Goal: Task Accomplishment & Management: Use online tool/utility

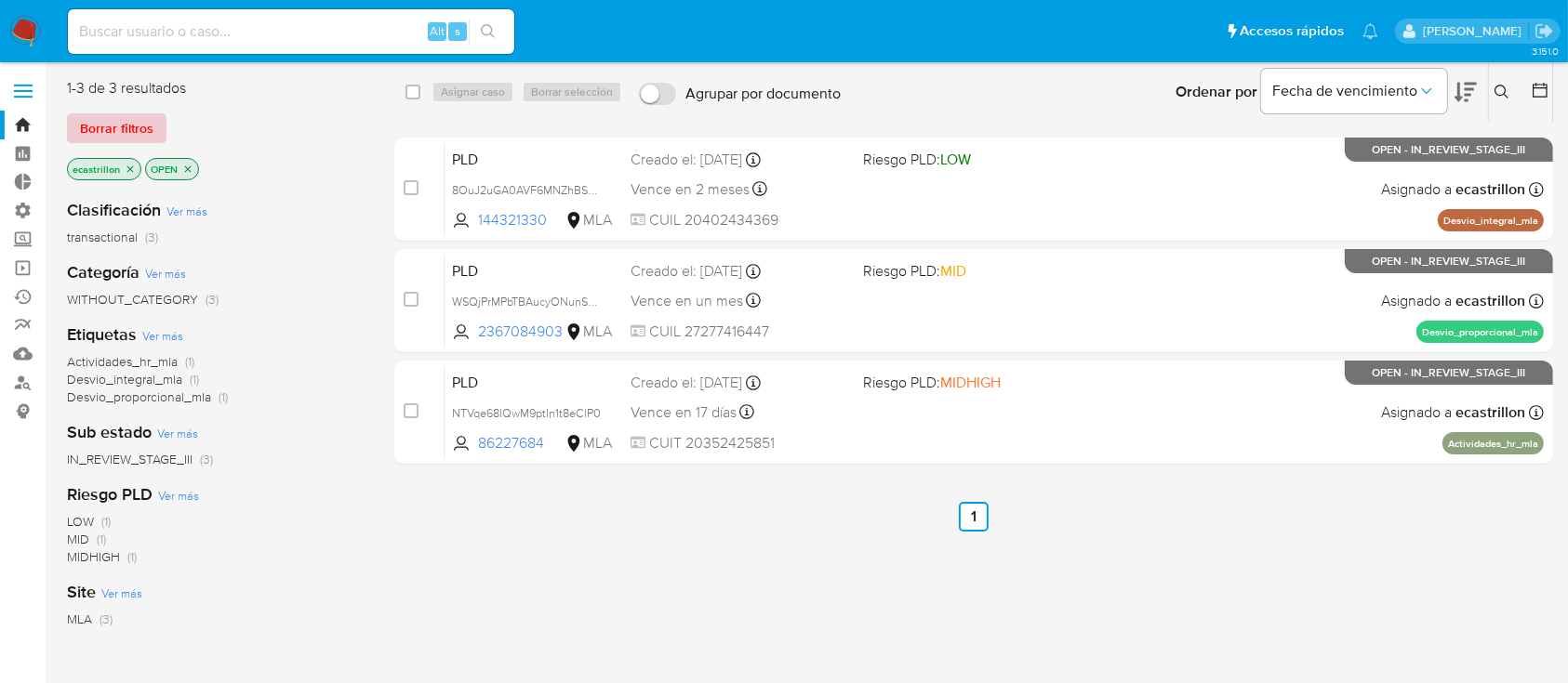
click at [89, 128] on span "Borrar filtros" at bounding box center [116, 128] width 73 height 26
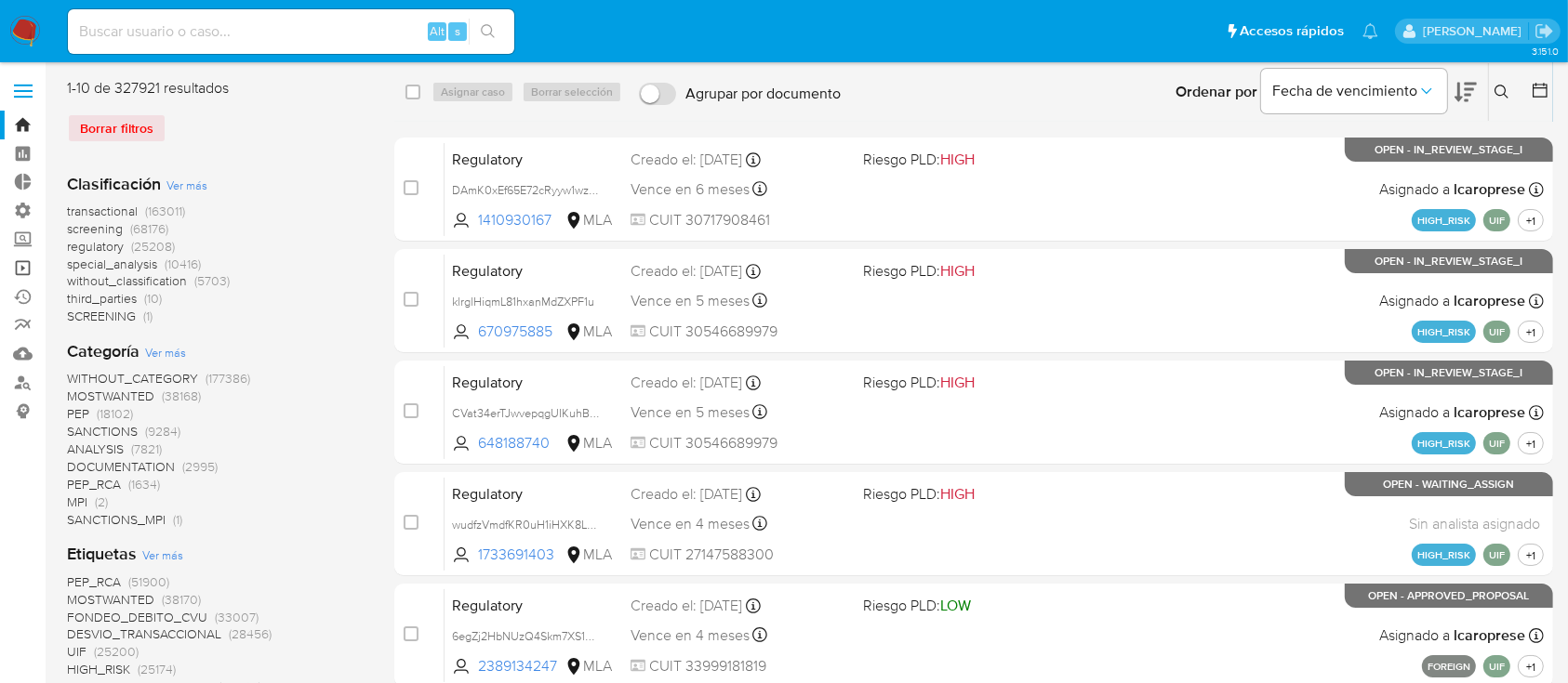
click at [2, 270] on link "Operaciones masivas" at bounding box center [110, 268] width 221 height 29
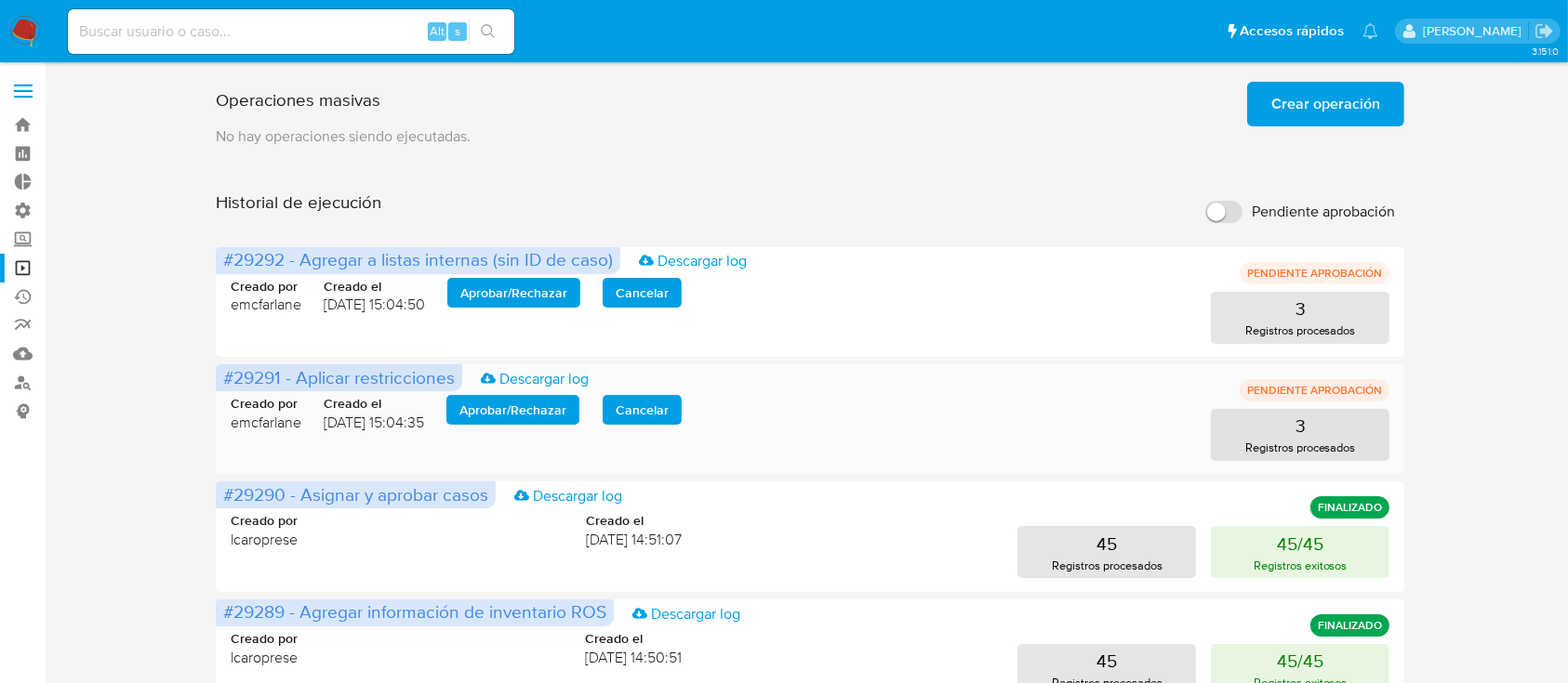
click at [487, 418] on span "Aprobar / Rechazar" at bounding box center [512, 409] width 107 height 26
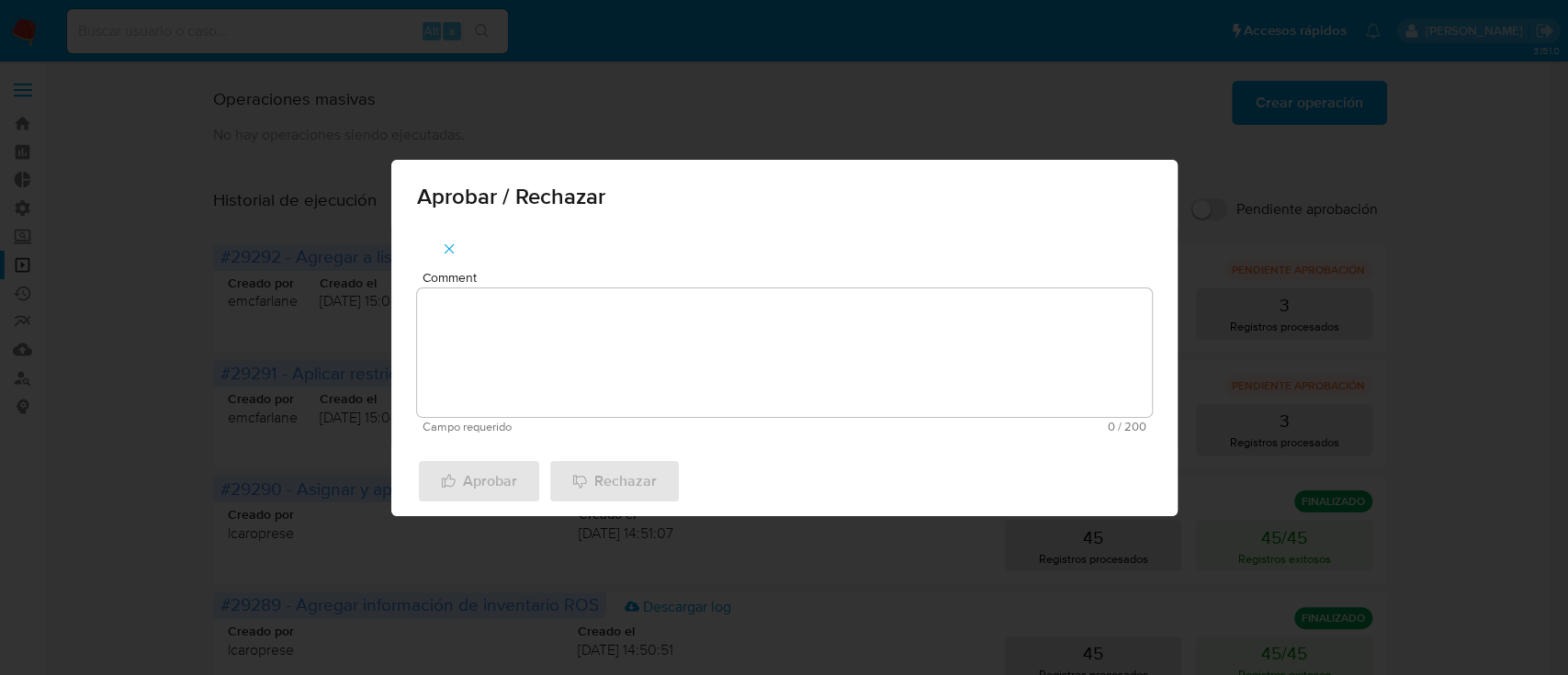
click at [558, 355] on textarea "Comment" at bounding box center [784, 353] width 735 height 129
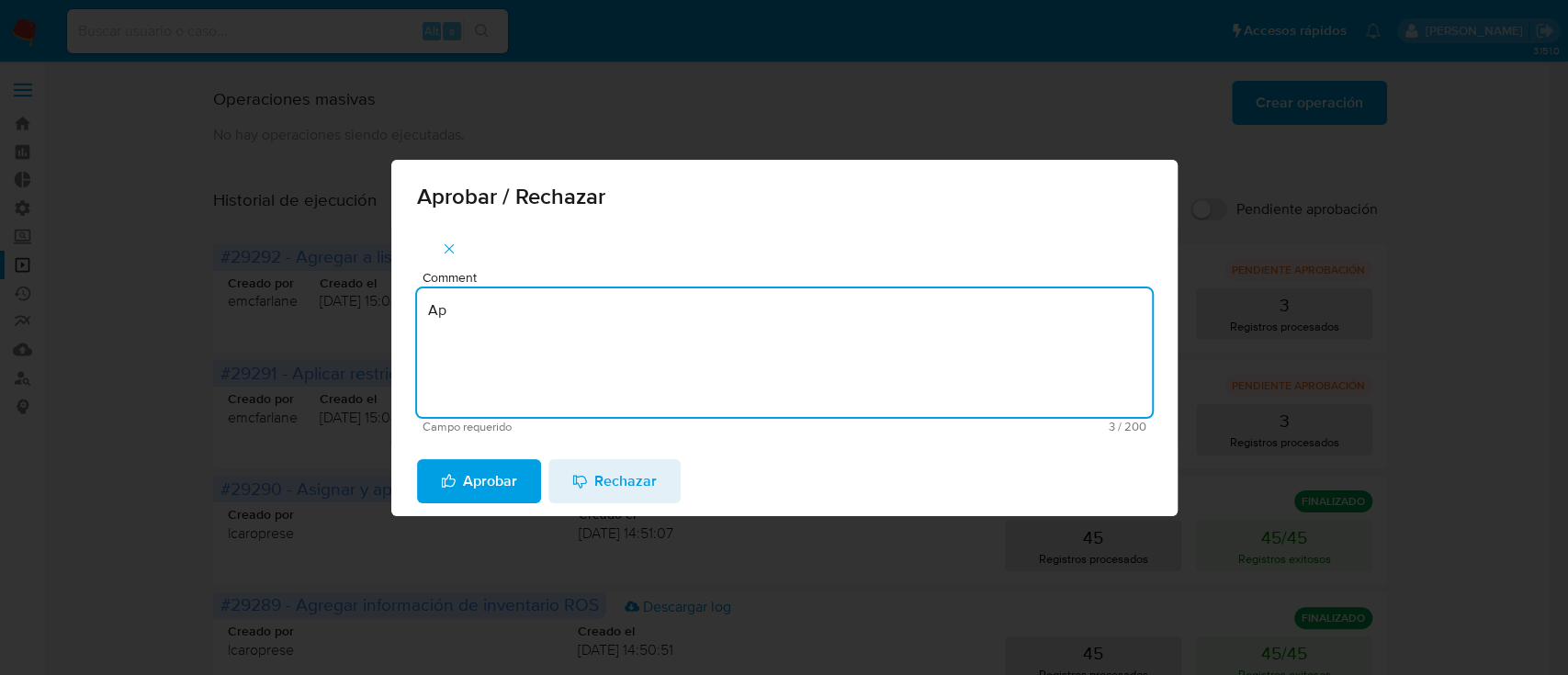
type textarea "A"
type textarea "Aprobado."
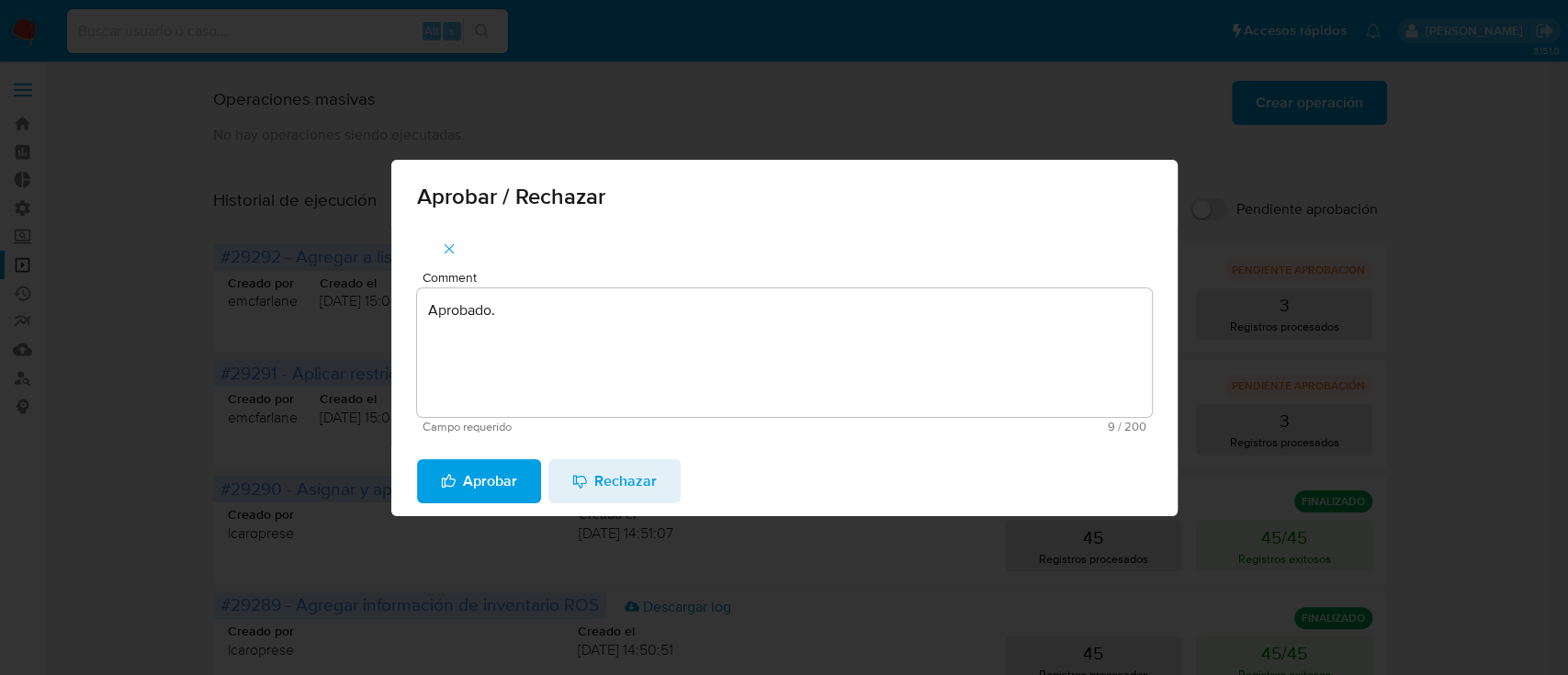
click at [493, 499] on span "Aprobar" at bounding box center [479, 481] width 76 height 41
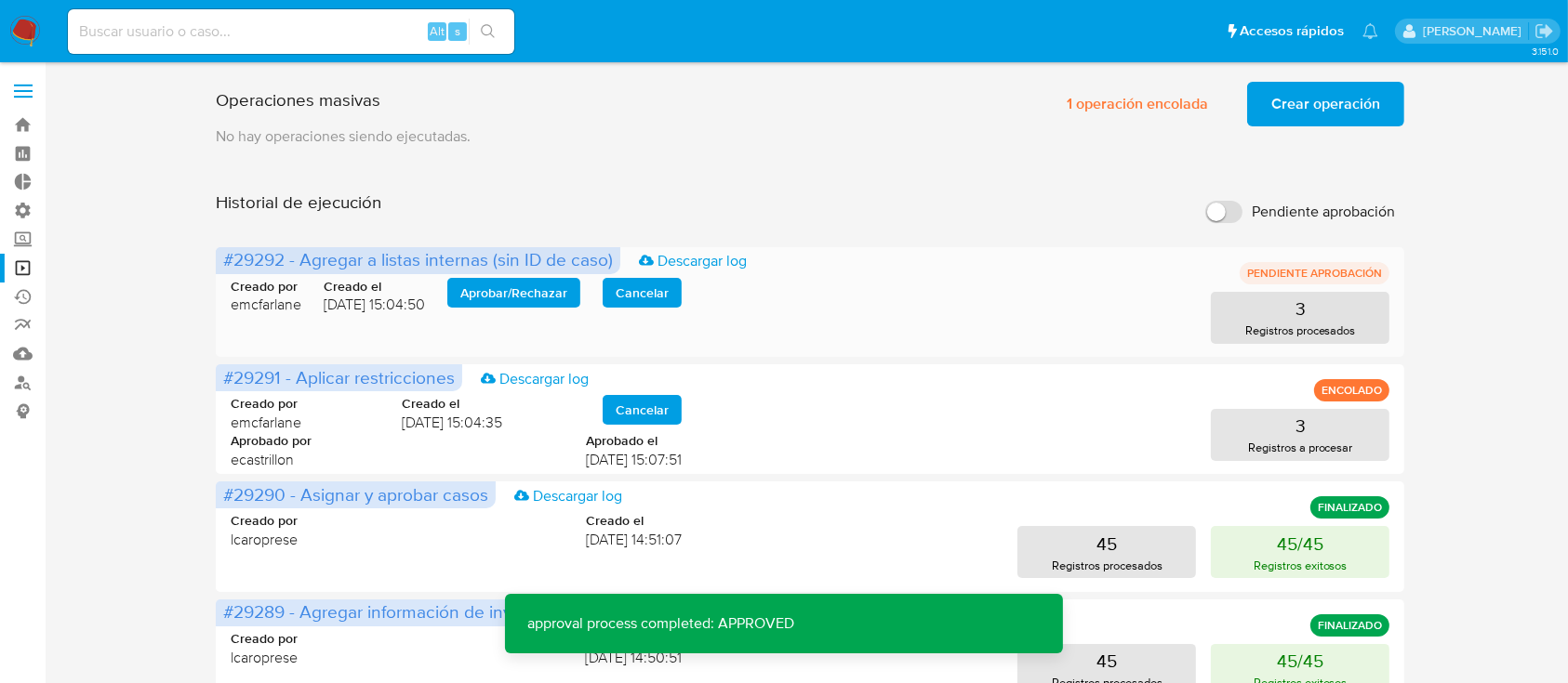
click at [513, 309] on div "Creado por emcfarlane Creado el 11/08/2025 15:04:50 Aprobar / Rechazar Cancelar" at bounding box center [455, 296] width 451 height 37
click at [519, 294] on span "Aprobar / Rechazar" at bounding box center [513, 292] width 107 height 26
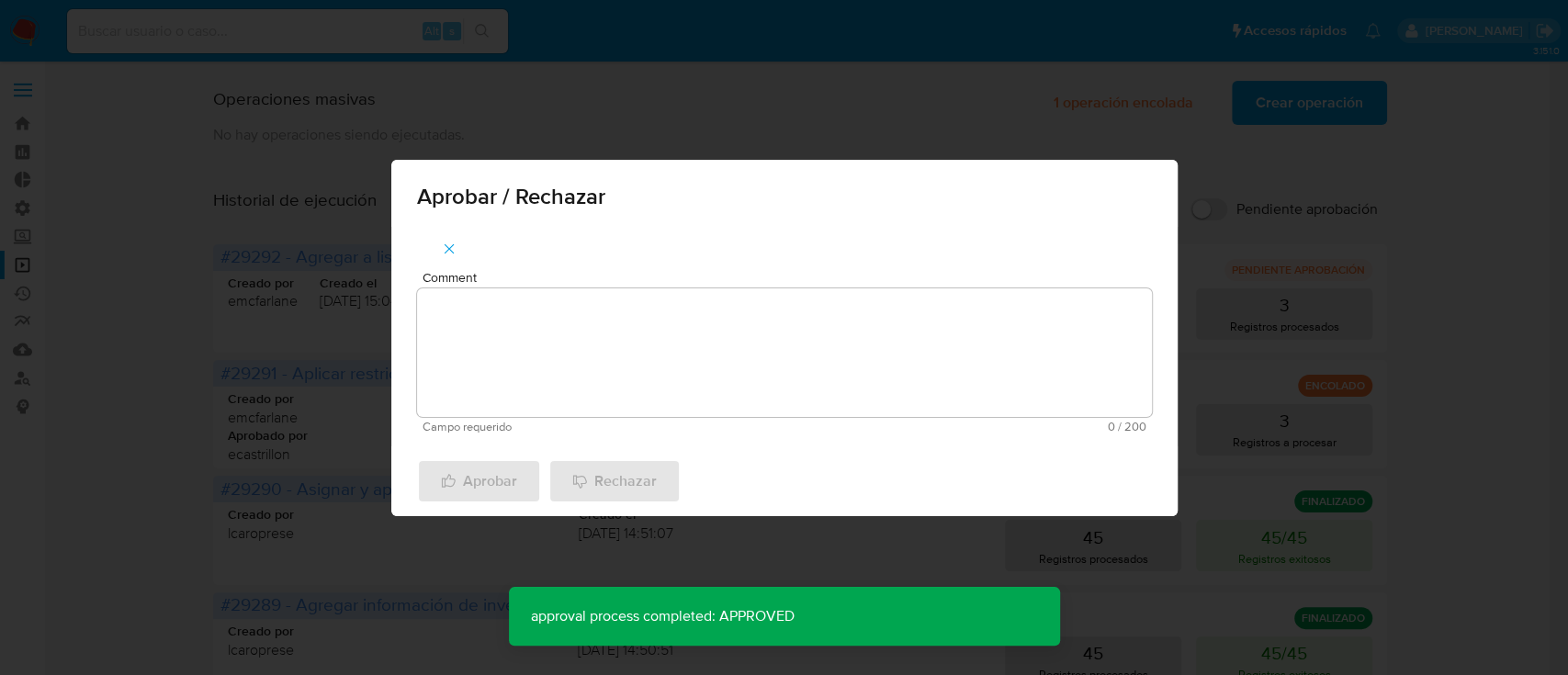
click at [535, 321] on textarea "Comment" at bounding box center [784, 353] width 735 height 129
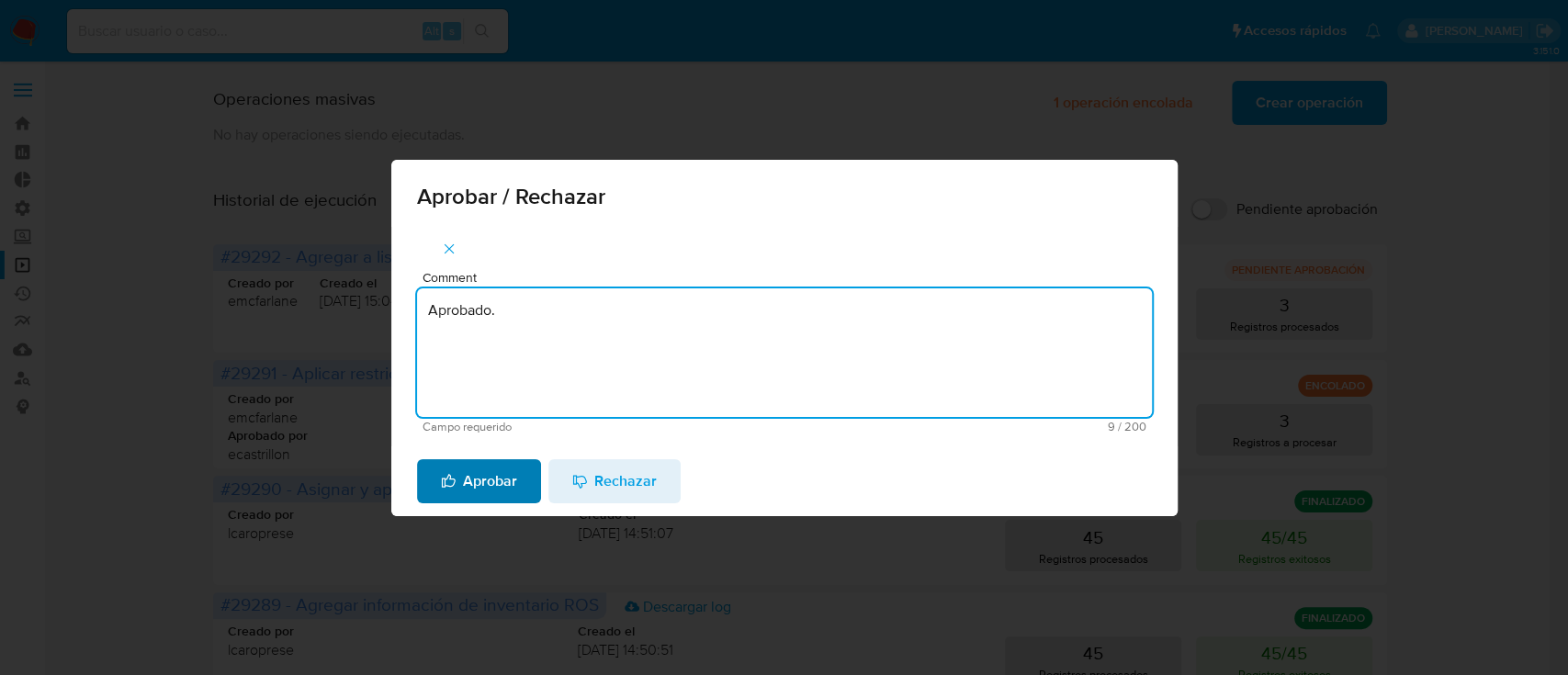
type textarea "Aprobado."
click at [475, 476] on span "Aprobar" at bounding box center [479, 481] width 76 height 41
